Goal: Information Seeking & Learning: Learn about a topic

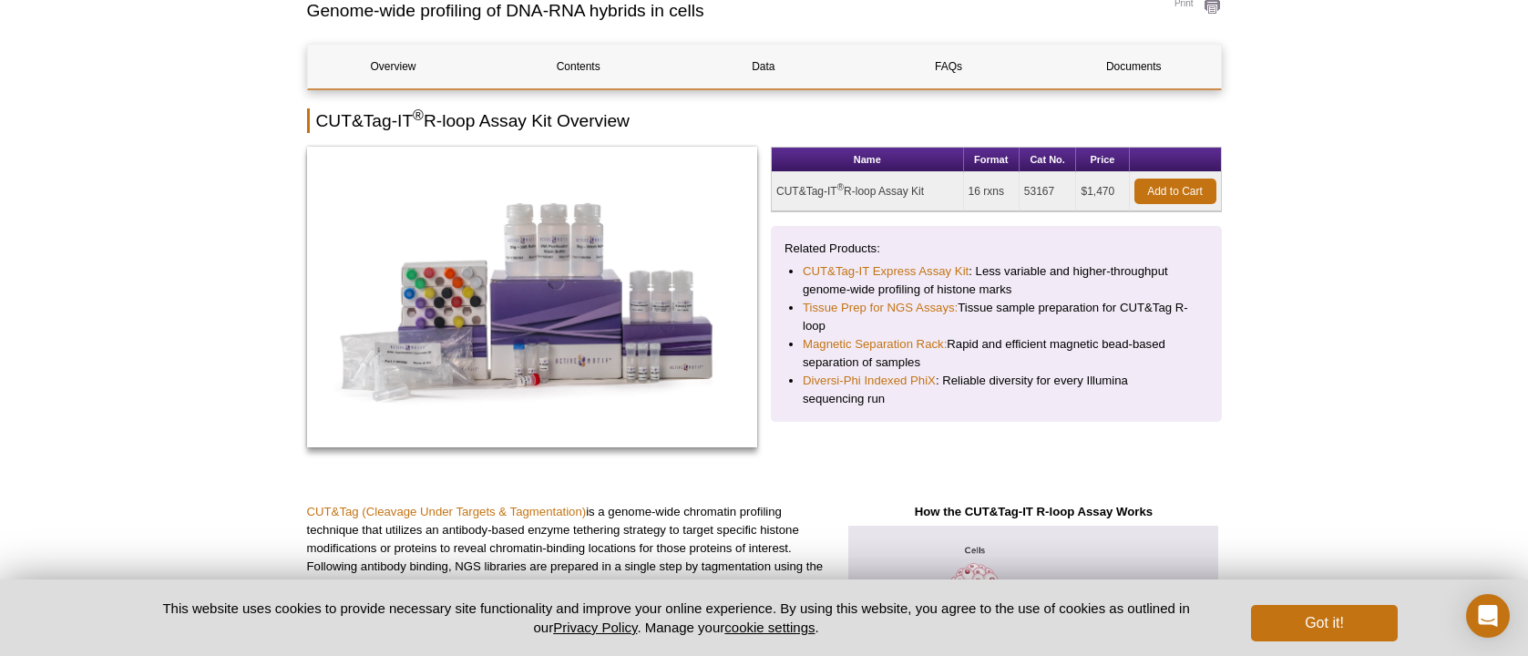
scroll to position [217, 0]
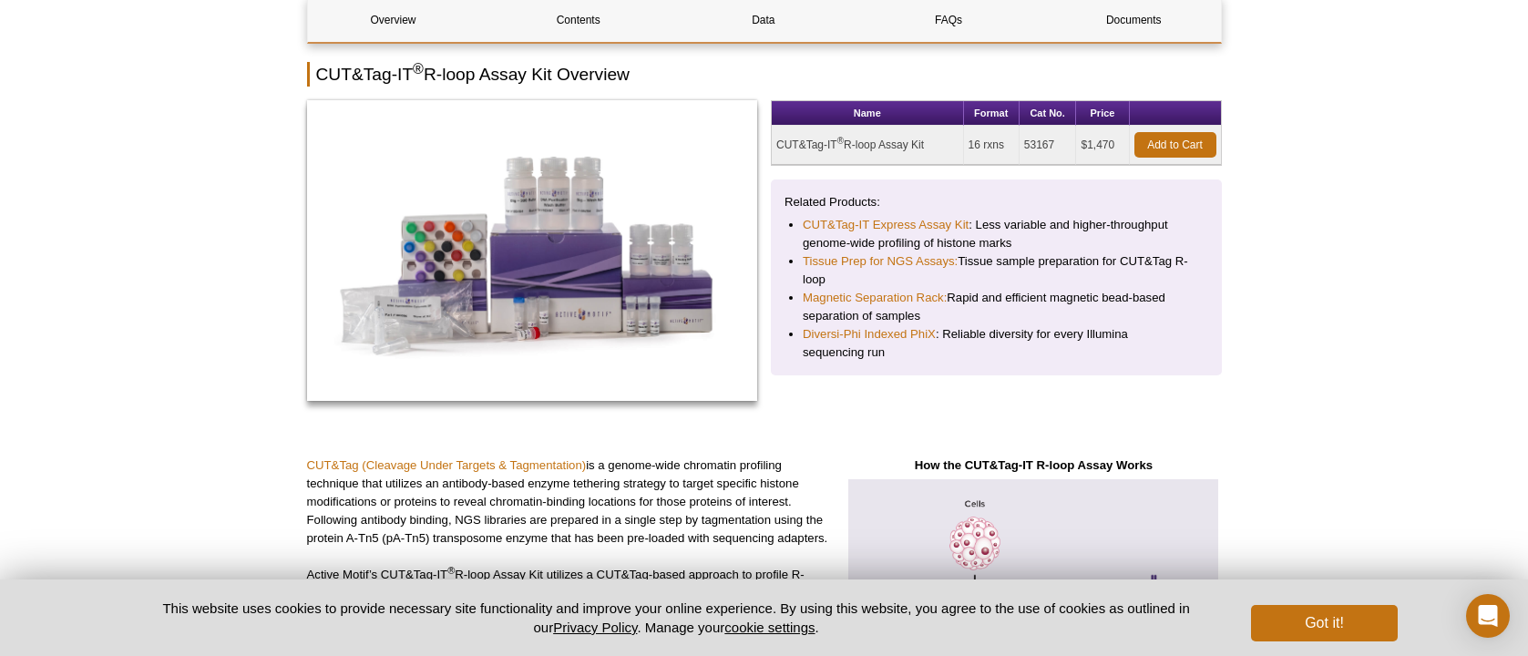
drag, startPoint x: 970, startPoint y: 144, endPoint x: 1009, endPoint y: 144, distance: 39.2
click at [1009, 144] on td "16 rxns" at bounding box center [992, 145] width 56 height 39
drag, startPoint x: 978, startPoint y: 226, endPoint x: 1169, endPoint y: 225, distance: 191.4
click at [1169, 225] on li "CUT&Tag-IT Express Assay Kit : Less variable and higher-throughput genome-wide …" at bounding box center [996, 234] width 387 height 36
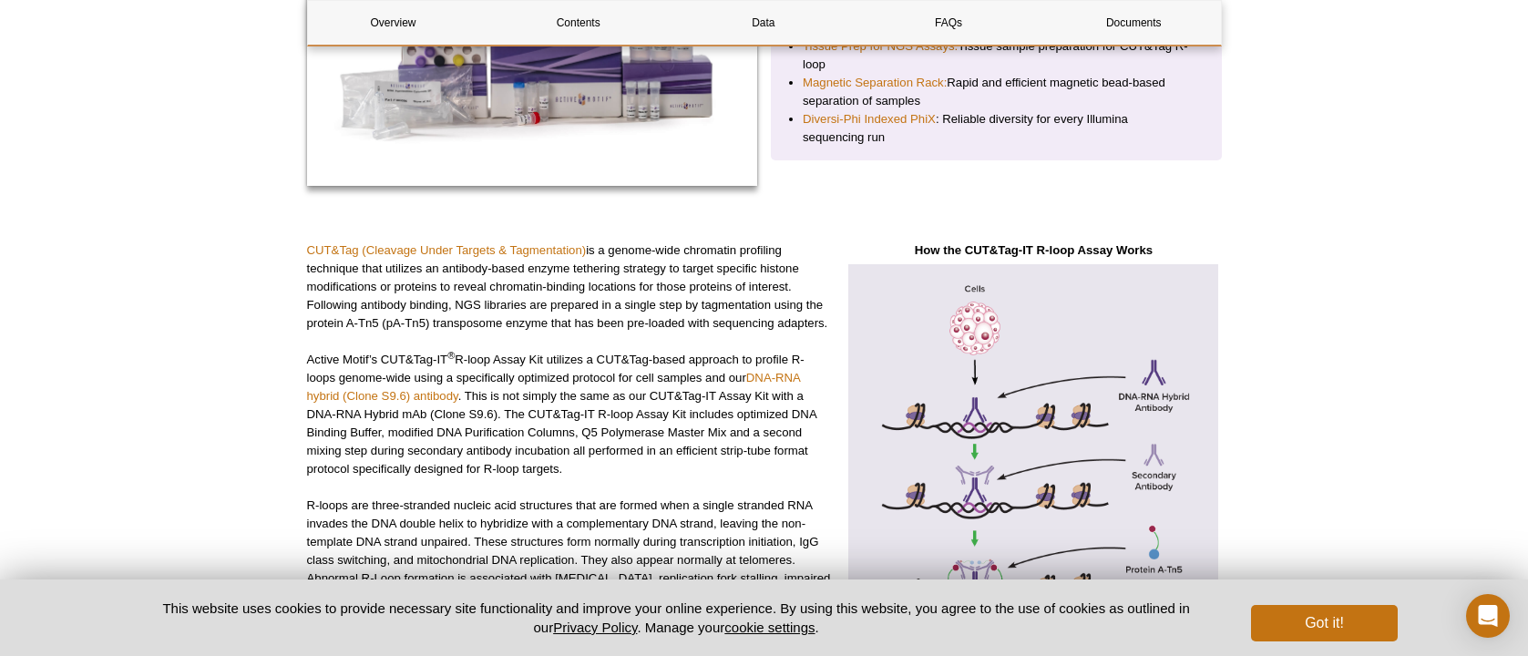
scroll to position [457, 0]
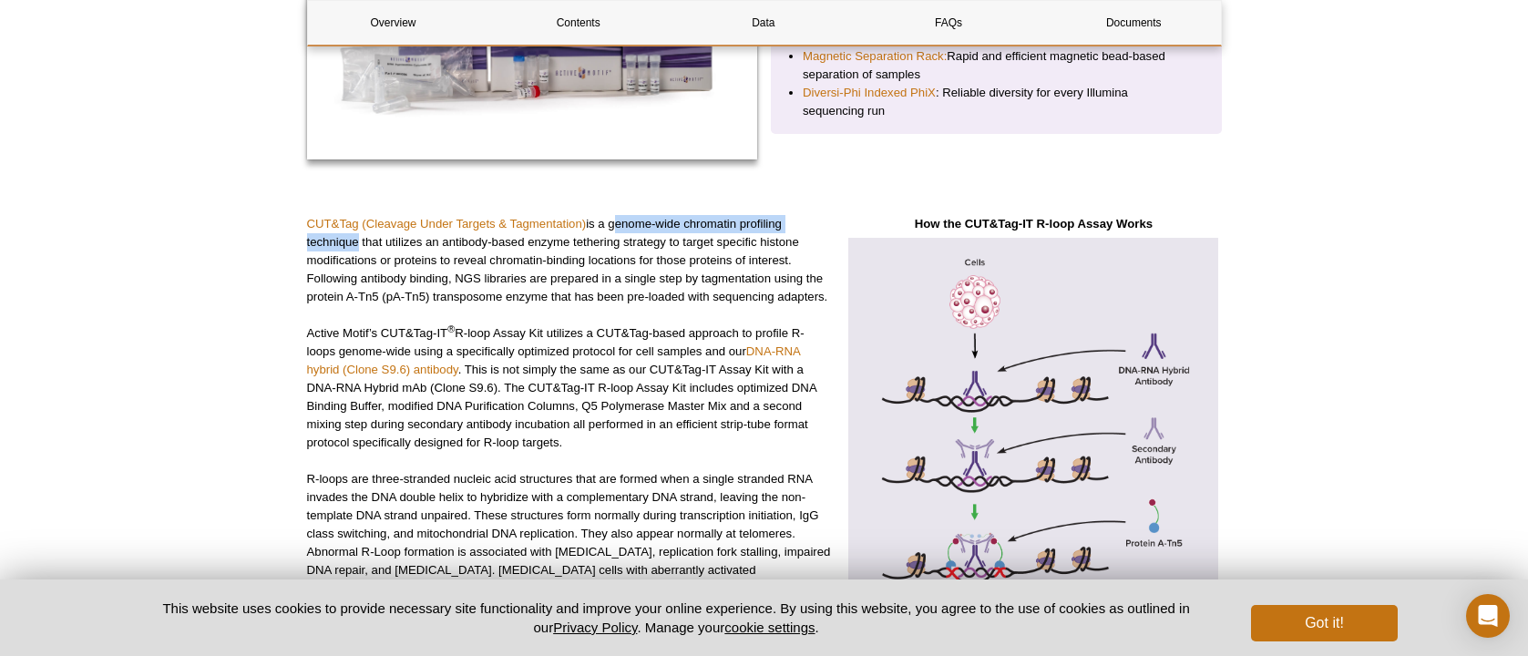
drag, startPoint x: 611, startPoint y: 229, endPoint x: 350, endPoint y: 247, distance: 262.2
click at [350, 247] on p "CUT&Tag (Cleavage Under Targets & Tagmentation) is a genome-wide chromatin prof…" at bounding box center [570, 260] width 526 height 91
click at [557, 287] on p "CUT&Tag (Cleavage Under Targets & Tagmentation) is a genome-wide chromatin prof…" at bounding box center [570, 260] width 526 height 91
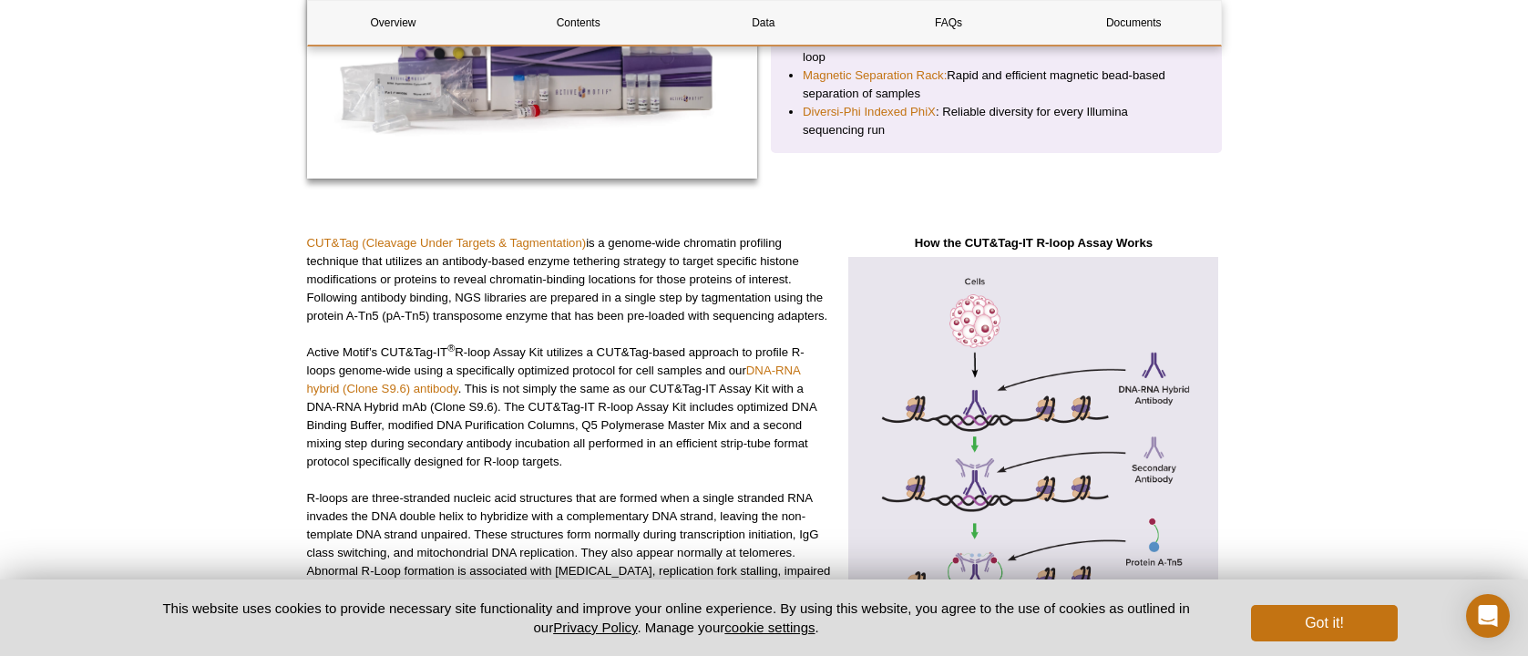
scroll to position [467, 0]
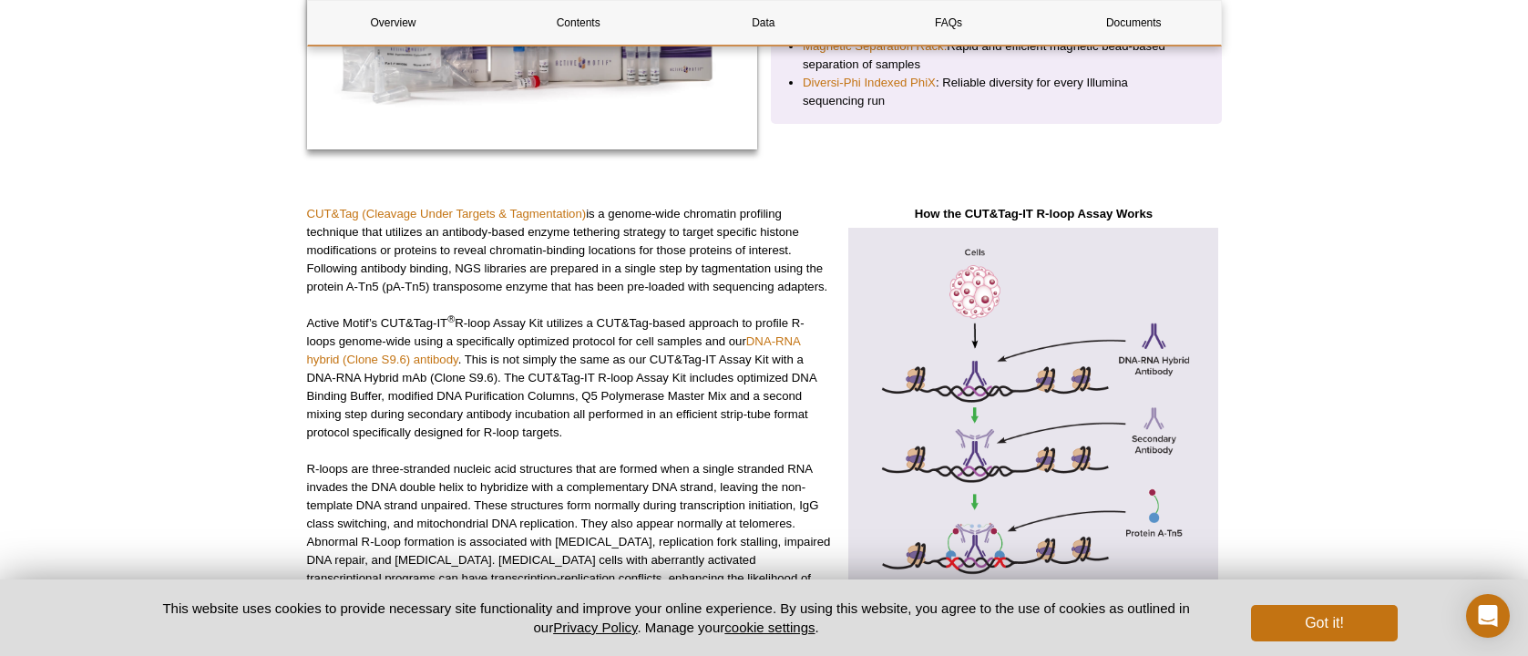
drag, startPoint x: 777, startPoint y: 270, endPoint x: 834, endPoint y: 281, distance: 57.5
click at [834, 281] on div "CUT&Tag (Cleavage Under Targets & Tagmentation) is a genome-wide chromatin prof…" at bounding box center [764, 622] width 915 height 834
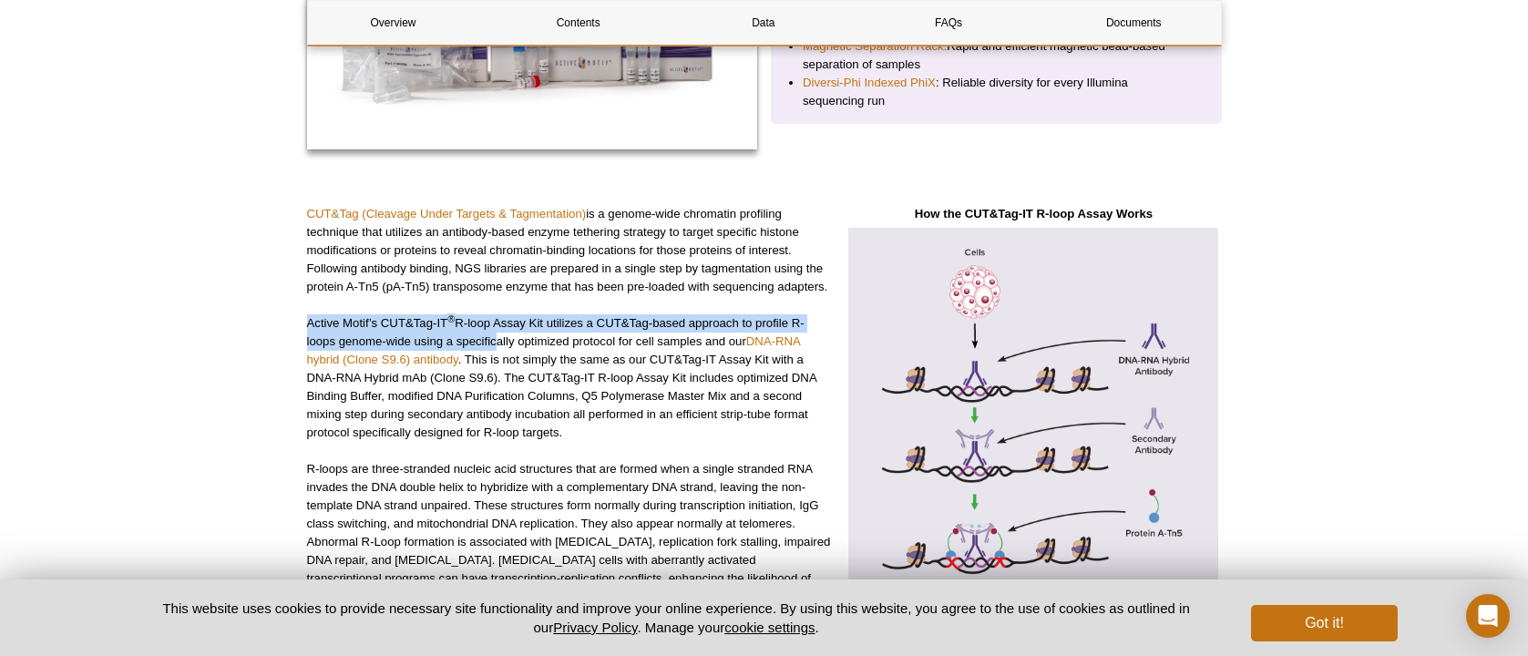
drag, startPoint x: 310, startPoint y: 324, endPoint x: 508, endPoint y: 344, distance: 199.7
click at [494, 344] on p "Active Motif’s CUT&Tag-IT ® R-loop Assay Kit utilizes a CUT&Tag-based approach …" at bounding box center [570, 378] width 526 height 128
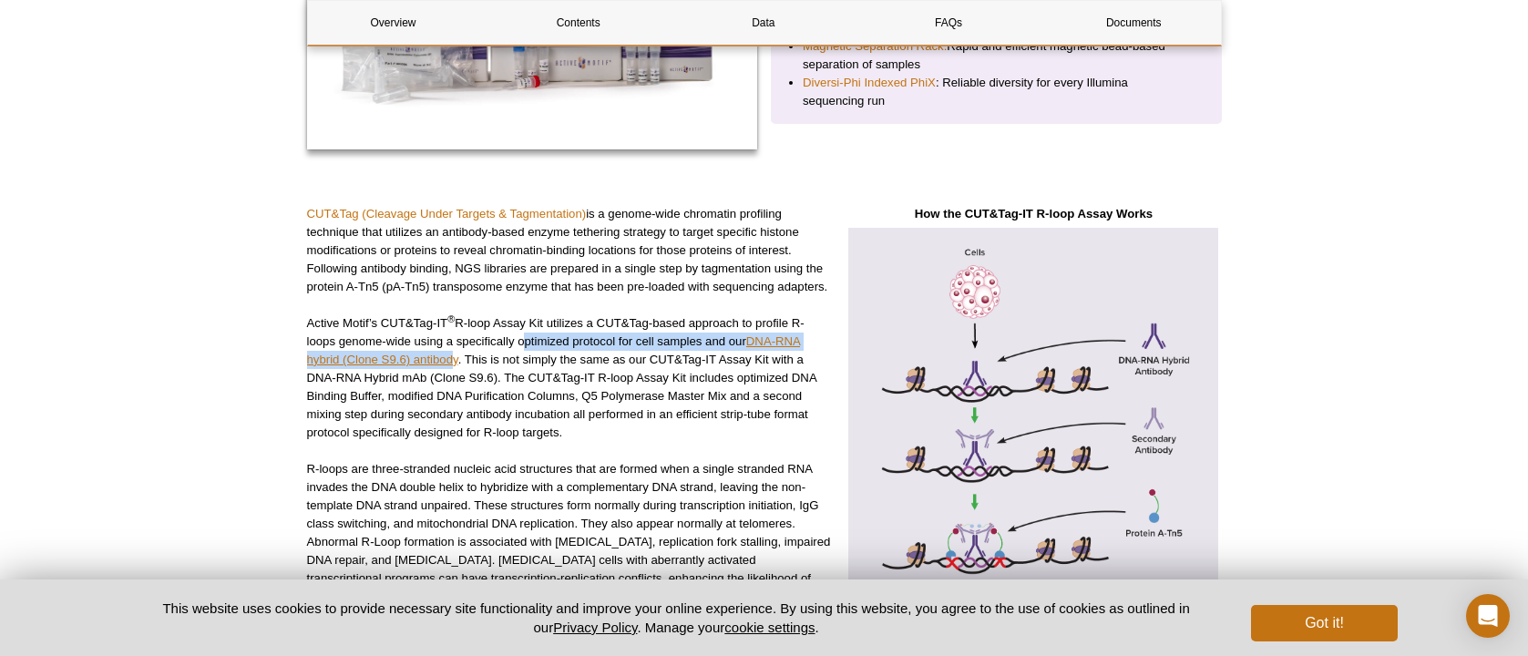
drag, startPoint x: 518, startPoint y: 339, endPoint x: 455, endPoint y: 366, distance: 68.6
click at [455, 366] on p "Active Motif’s CUT&Tag-IT ® R-loop Assay Kit utilizes a CUT&Tag-based approach …" at bounding box center [570, 378] width 526 height 128
click at [505, 365] on p "Active Motif’s CUT&Tag-IT ® R-loop Assay Kit utilizes a CUT&Tag-based approach …" at bounding box center [570, 378] width 526 height 128
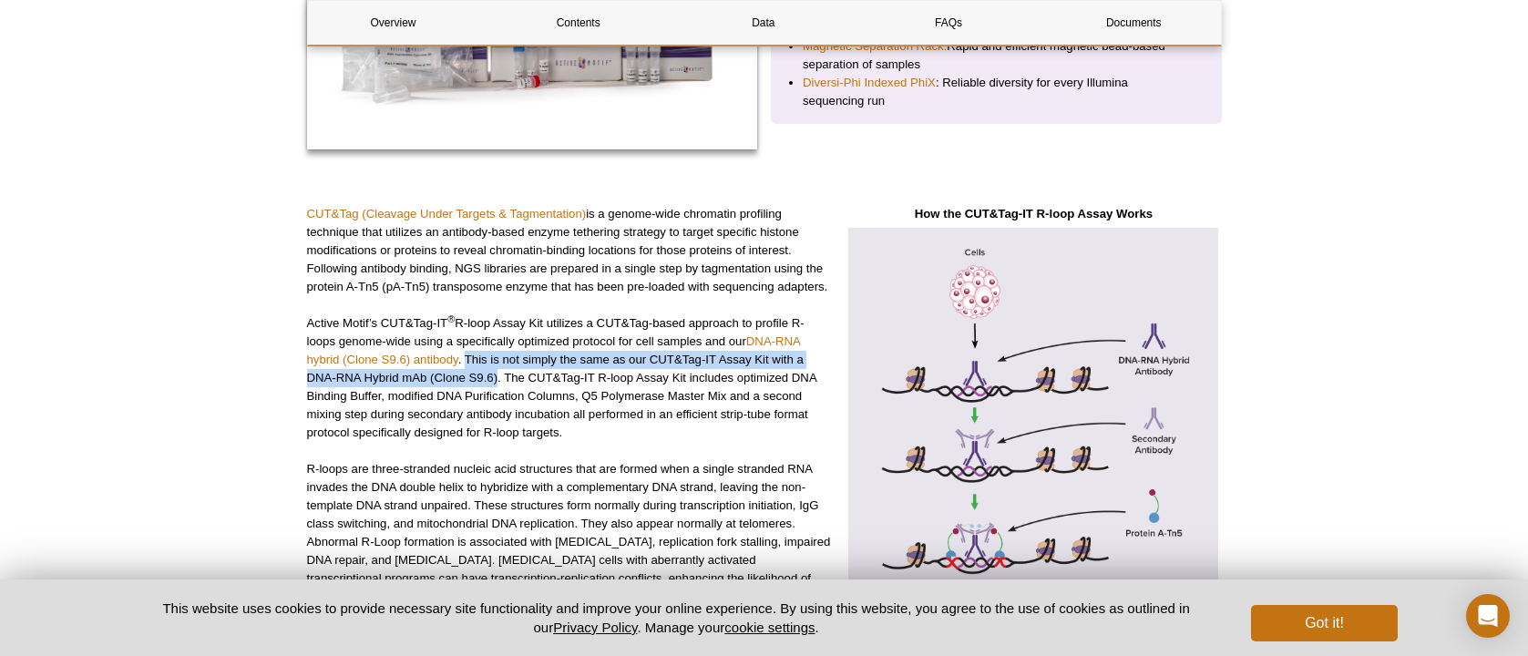
drag, startPoint x: 465, startPoint y: 363, endPoint x: 498, endPoint y: 378, distance: 37.1
click at [498, 378] on p "Active Motif’s CUT&Tag-IT ® R-loop Assay Kit utilizes a CUT&Tag-based approach …" at bounding box center [570, 378] width 526 height 128
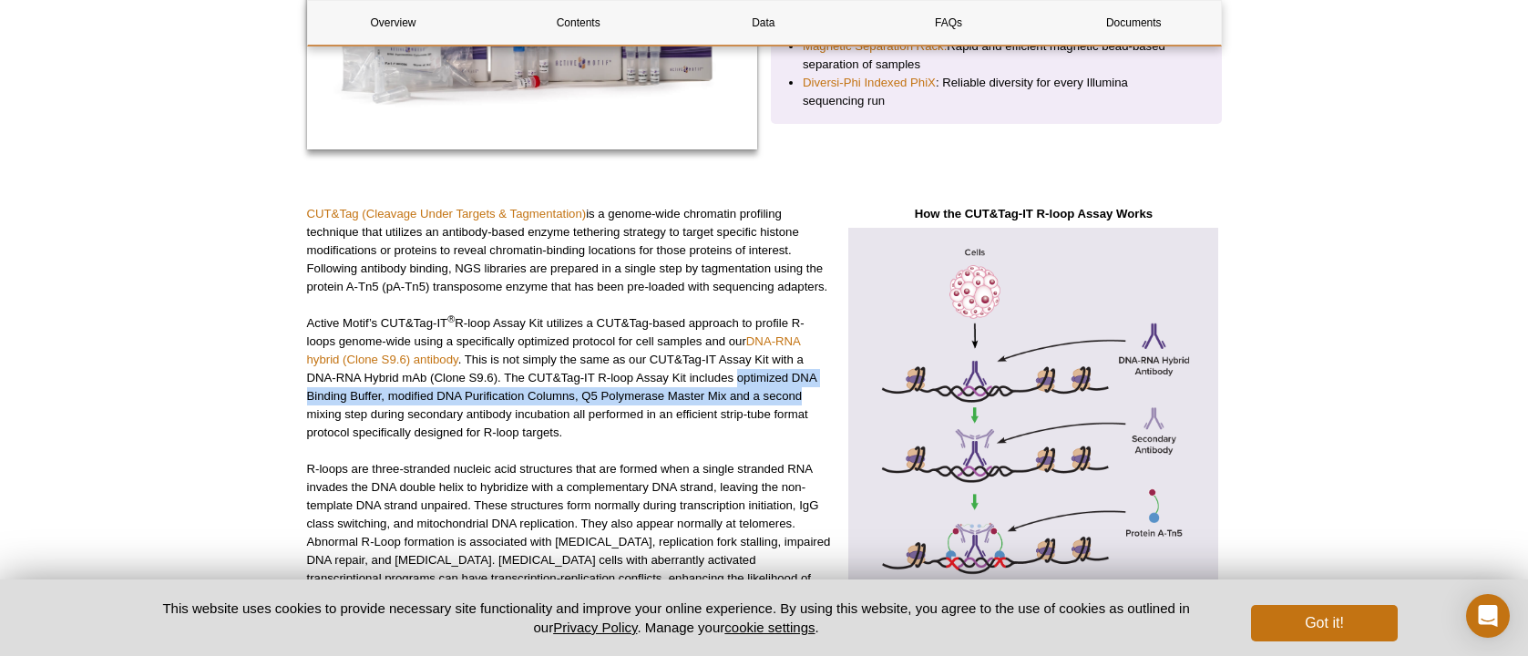
drag, startPoint x: 739, startPoint y: 380, endPoint x: 806, endPoint y: 395, distance: 68.3
click at [806, 395] on p "Active Motif’s CUT&Tag-IT ® R-loop Assay Kit utilizes a CUT&Tag-based approach …" at bounding box center [570, 378] width 526 height 128
click at [613, 401] on p "Active Motif’s CUT&Tag-IT ® R-loop Assay Kit utilizes a CUT&Tag-based approach …" at bounding box center [570, 378] width 526 height 128
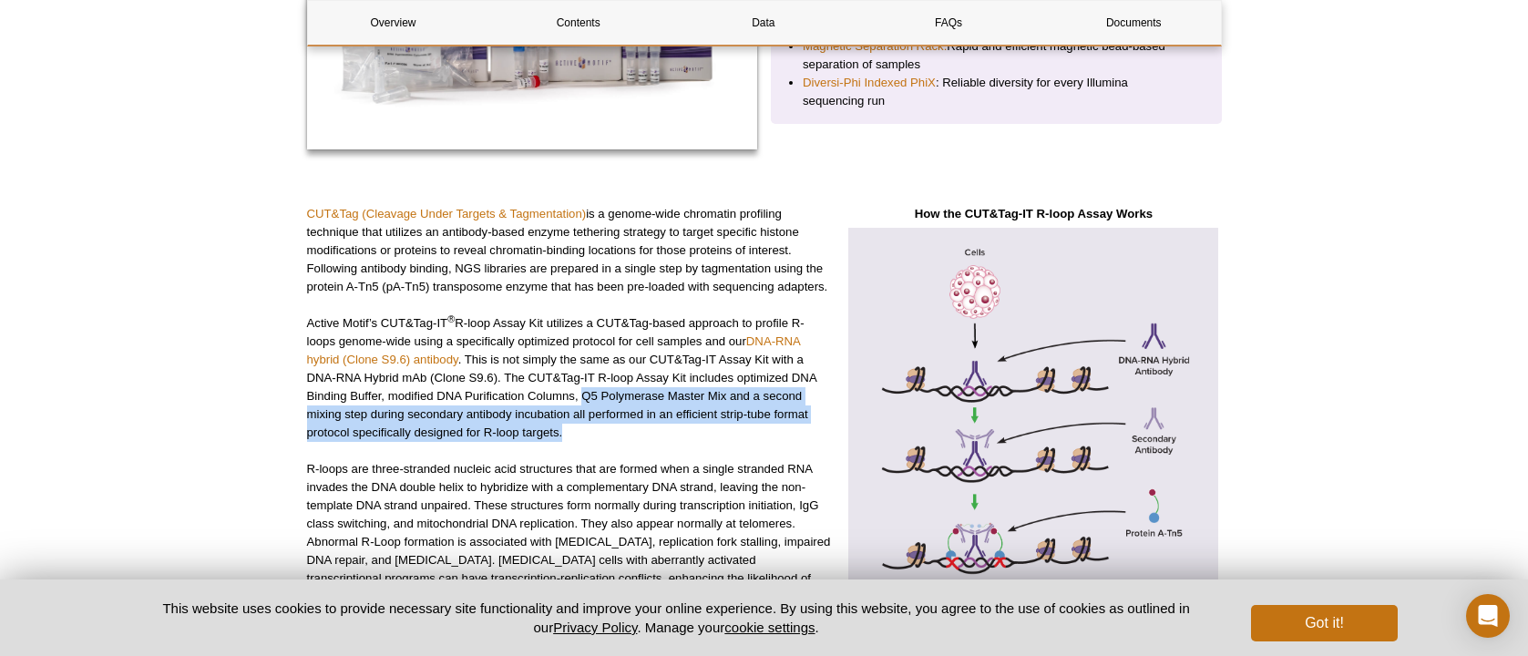
drag, startPoint x: 584, startPoint y: 395, endPoint x: 788, endPoint y: 434, distance: 207.7
click at [788, 434] on p "Active Motif’s CUT&Tag-IT ® R-loop Assay Kit utilizes a CUT&Tag-based approach …" at bounding box center [570, 378] width 526 height 128
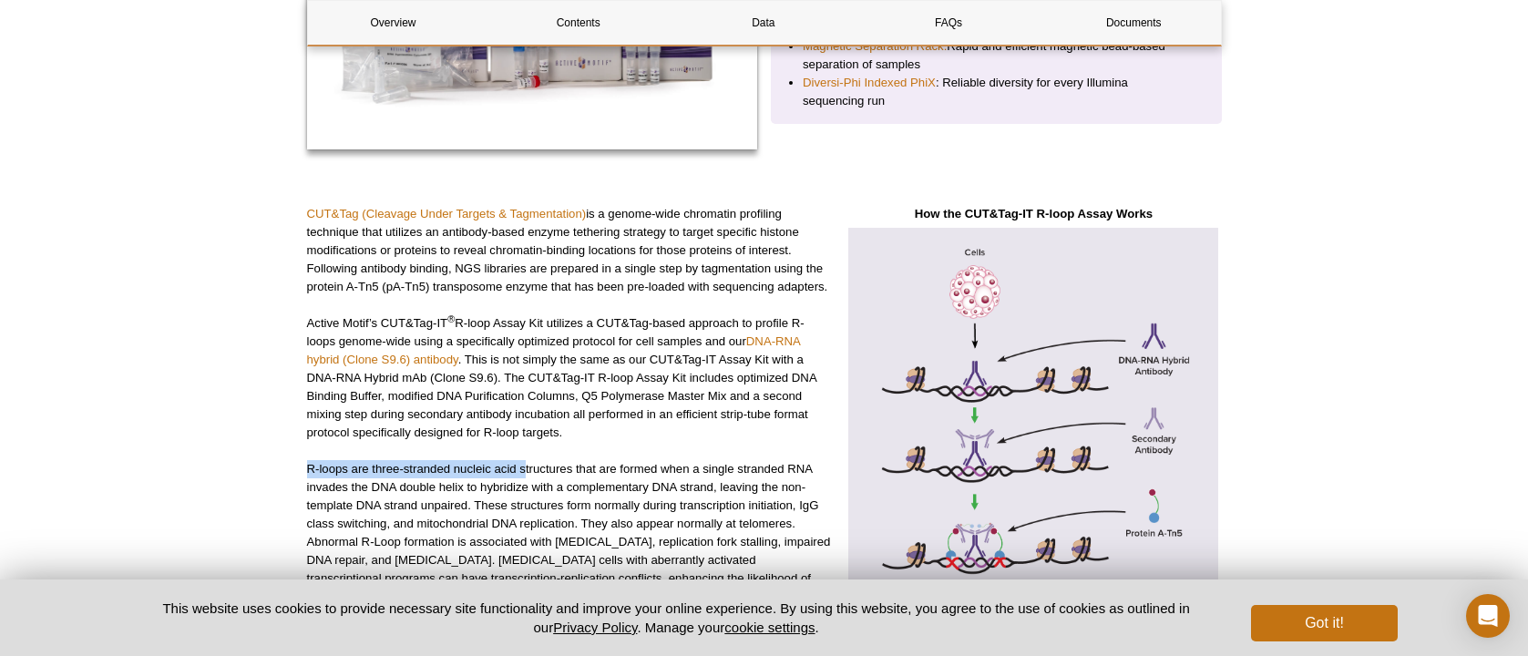
drag, startPoint x: 307, startPoint y: 467, endPoint x: 523, endPoint y: 473, distance: 216.1
click at [523, 473] on p "R-loops are three-stranded nucleic acid structures that are formed when a singl…" at bounding box center [570, 533] width 526 height 146
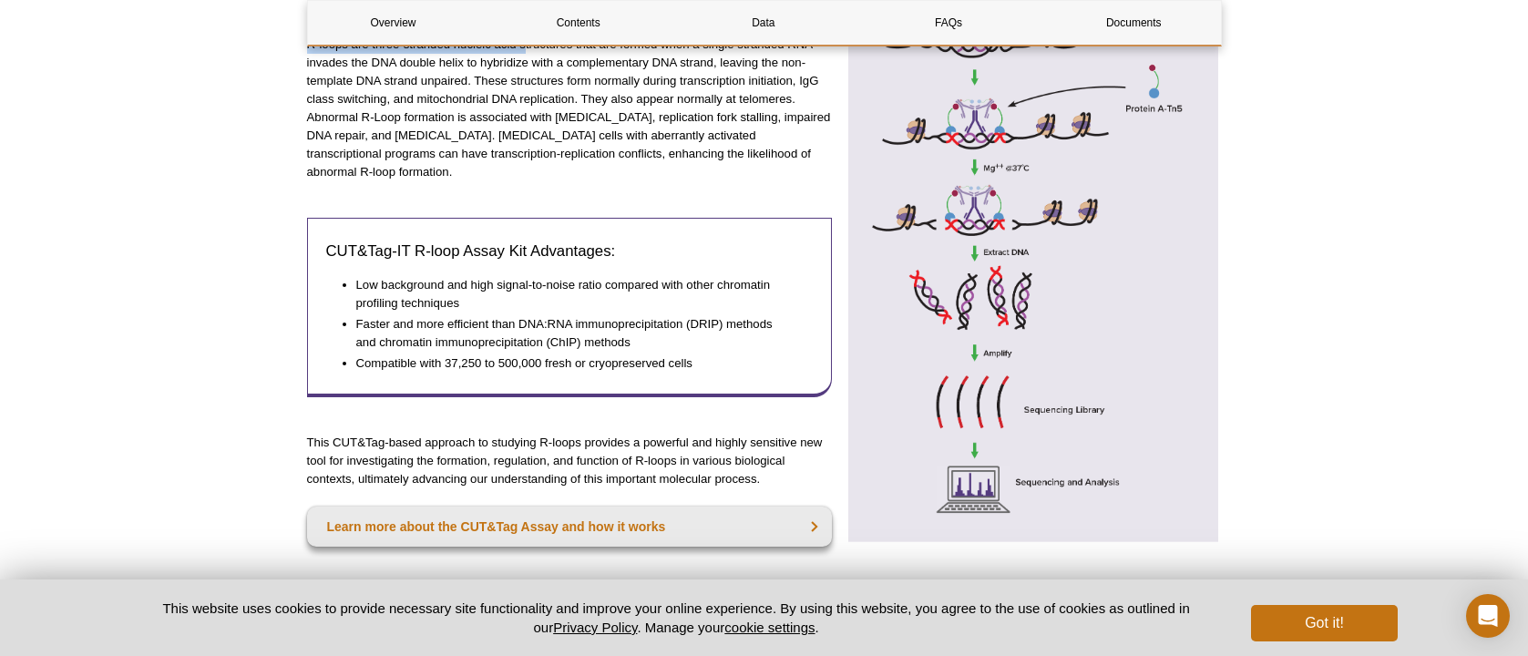
scroll to position [880, 0]
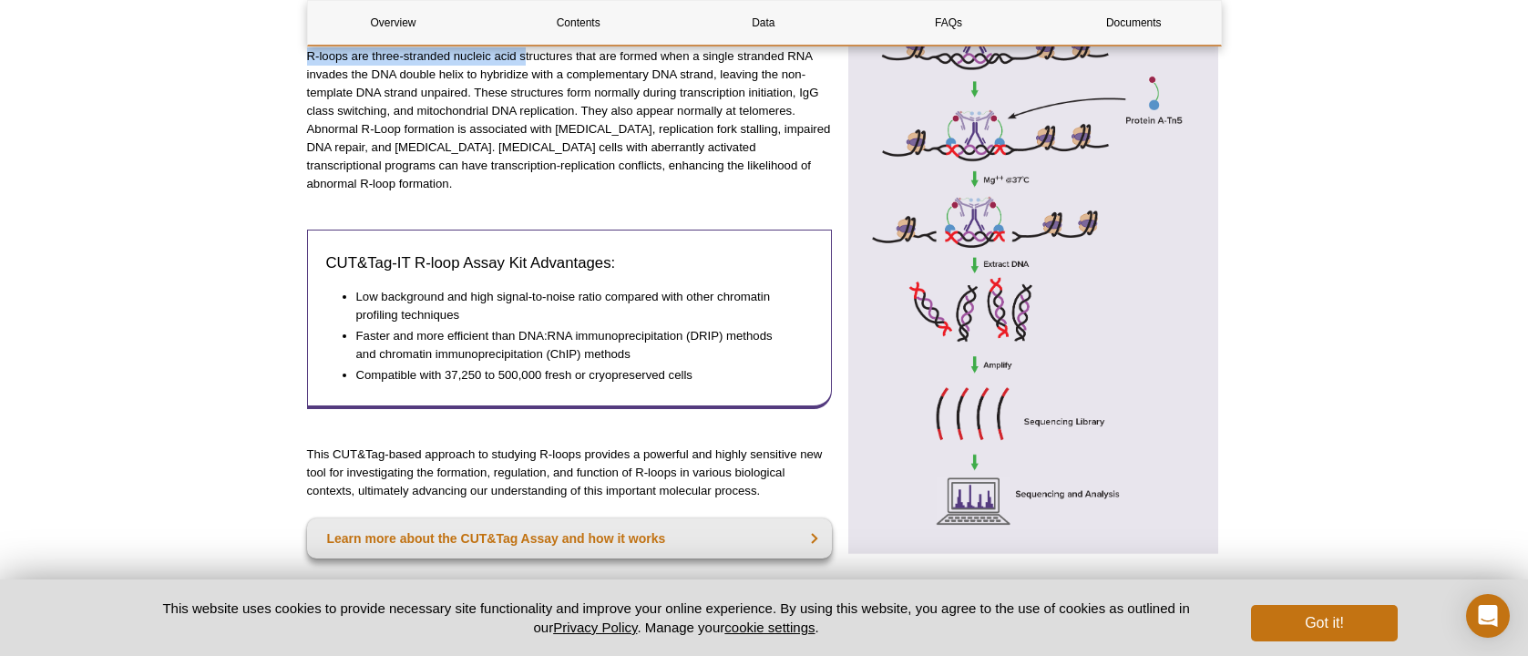
click at [985, 261] on img at bounding box center [1033, 185] width 375 height 740
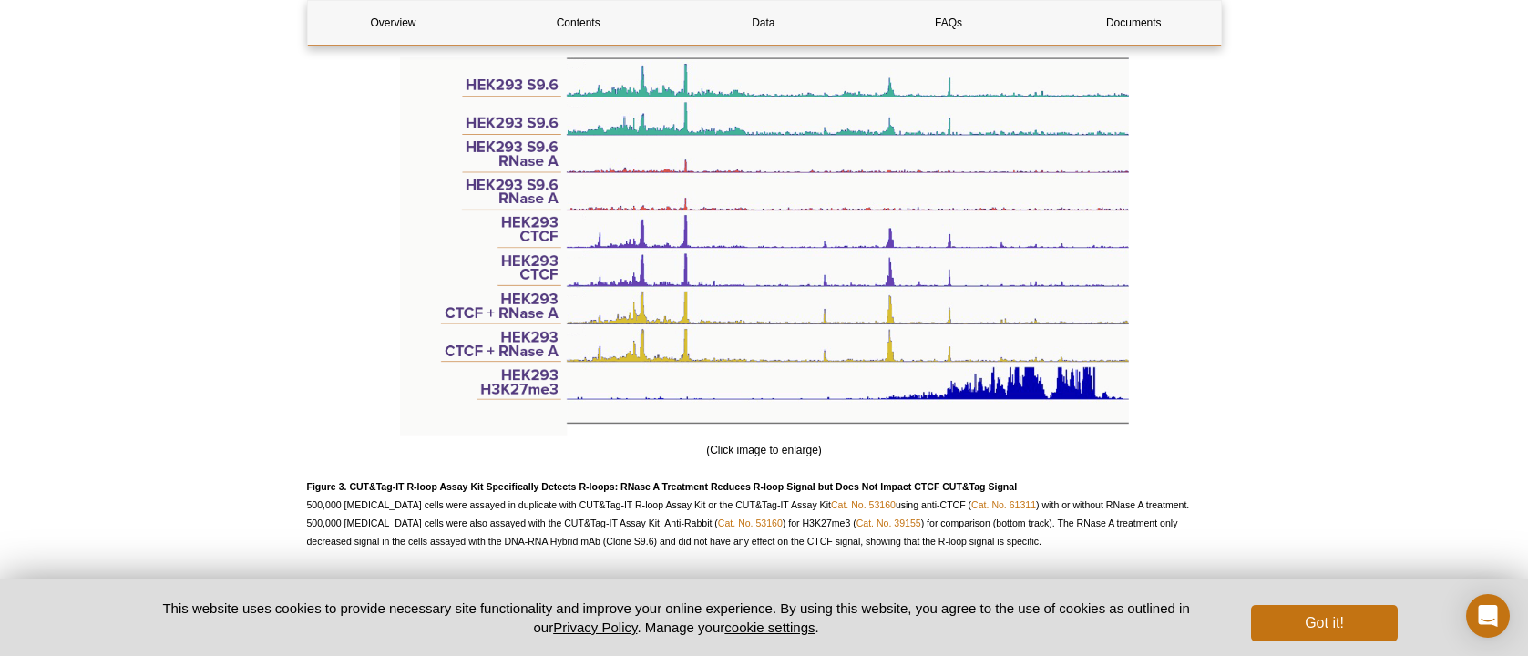
scroll to position [3194, 0]
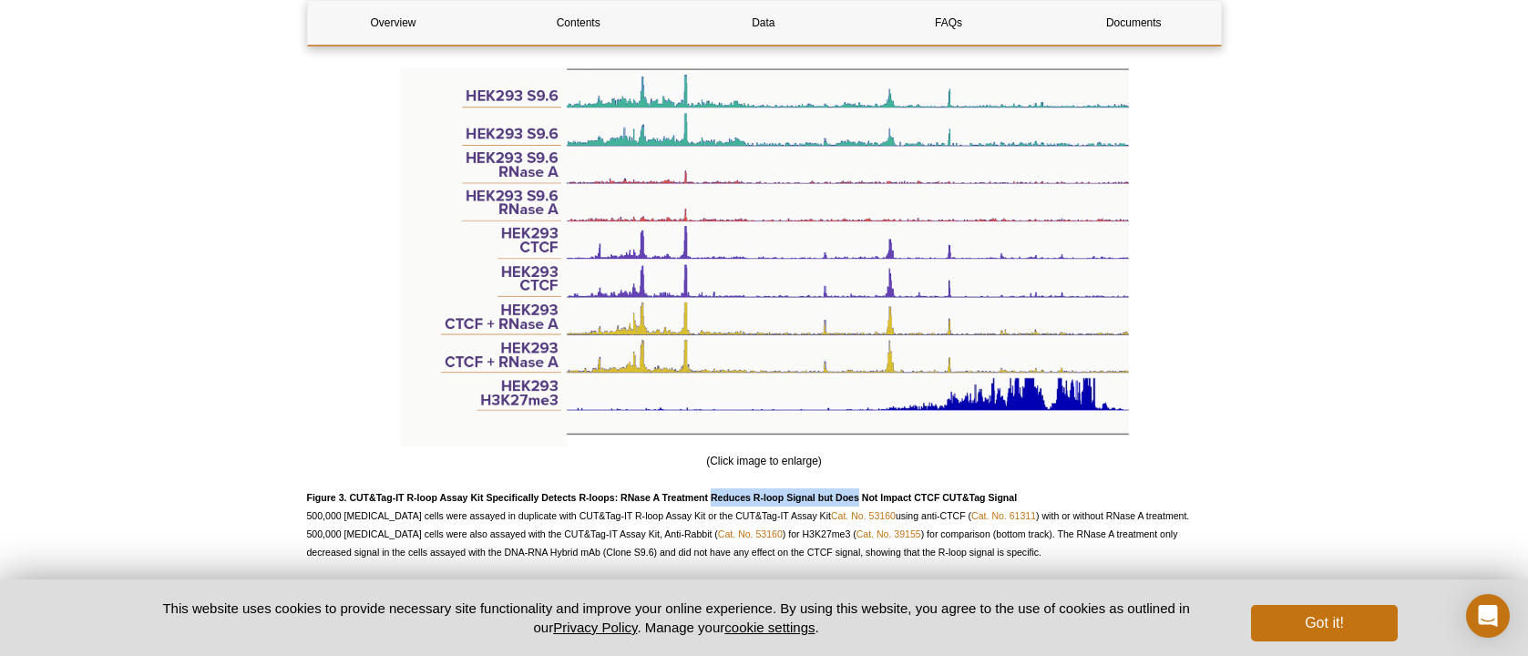
drag, startPoint x: 712, startPoint y: 489, endPoint x: 857, endPoint y: 485, distance: 145.9
click at [857, 492] on strong "Figure 3. CUT&Tag-IT R-loop Assay Kit Specifically Detects R-loops: RNase A Tre…" at bounding box center [662, 497] width 711 height 11
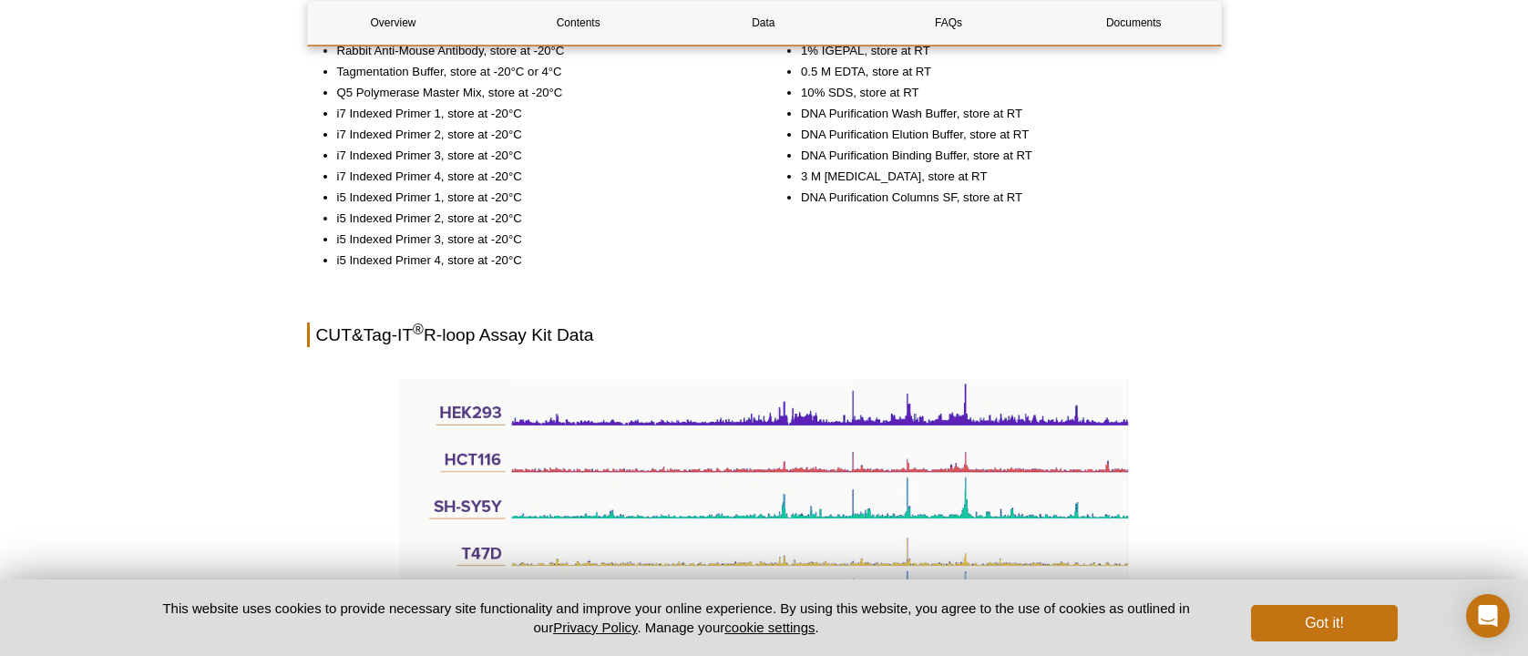
scroll to position [1850, 0]
